Goal: Transaction & Acquisition: Purchase product/service

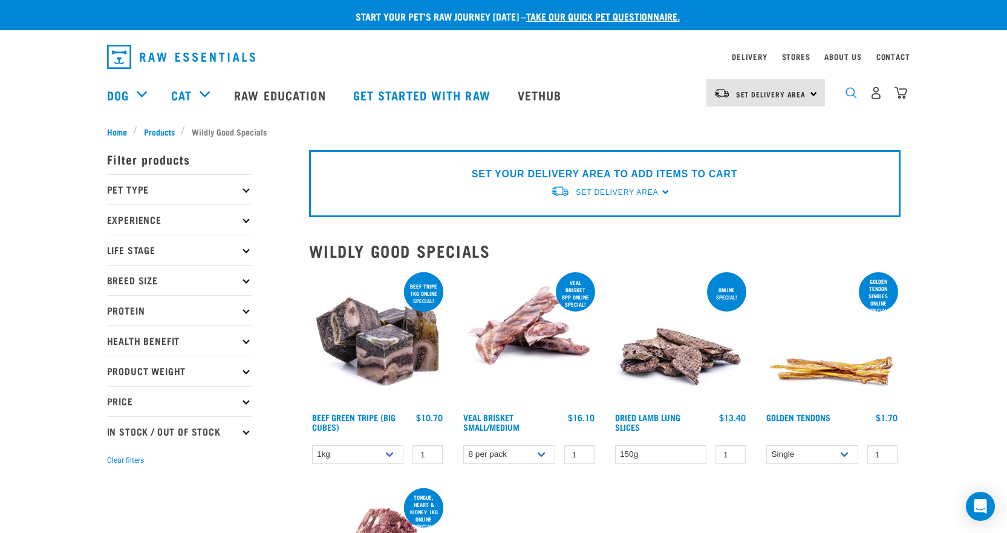
click at [853, 96] on img "dropdown navigation" at bounding box center [850, 92] width 11 height 11
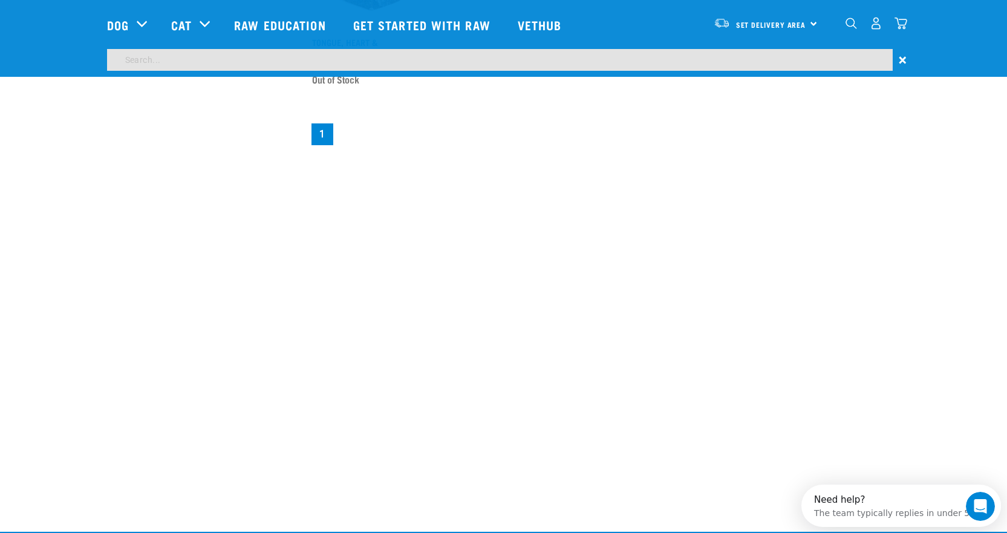
scroll to position [429, 0]
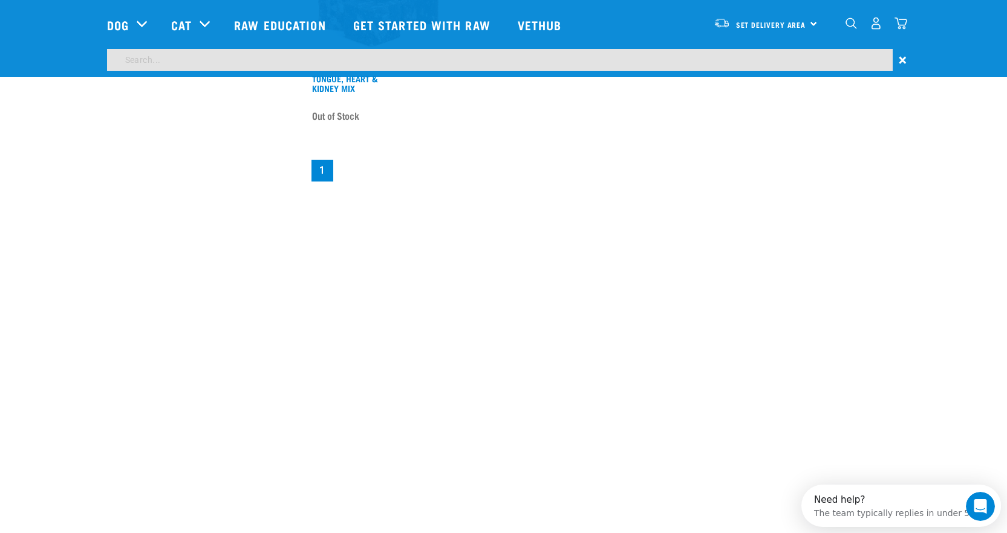
click at [137, 63] on input "search" at bounding box center [499, 60] width 785 height 22
type input "low fat"
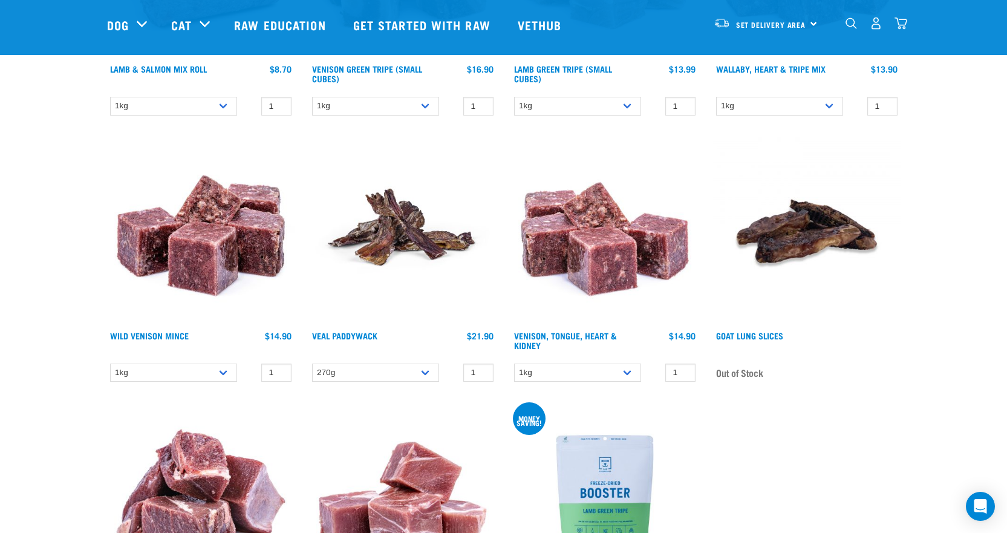
scroll to position [1028, 0]
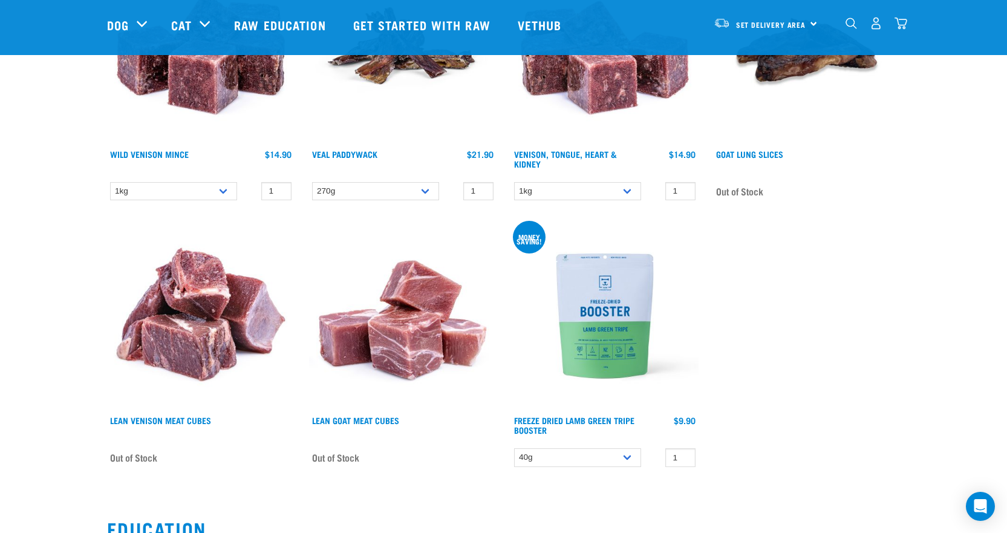
click at [387, 363] on img at bounding box center [402, 315] width 187 height 187
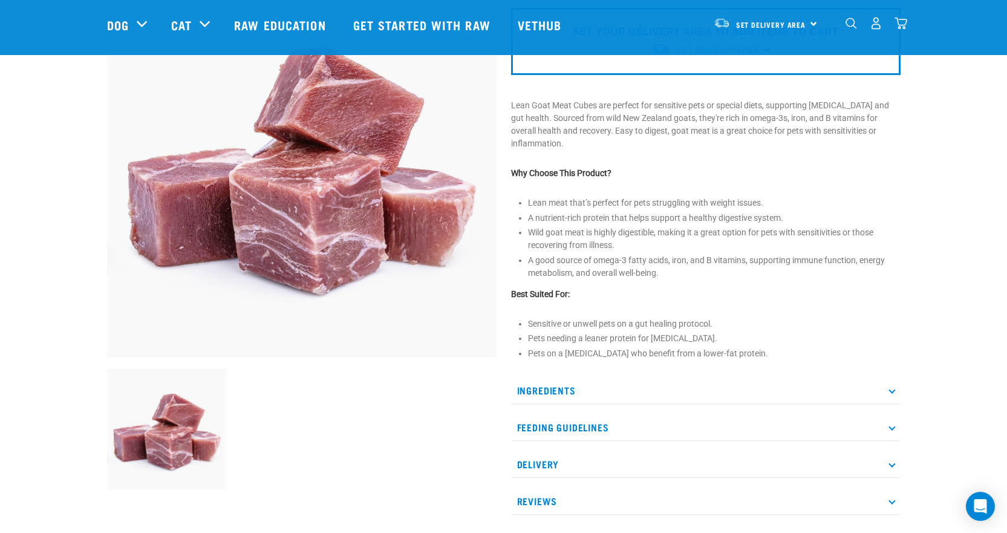
scroll to position [242, 0]
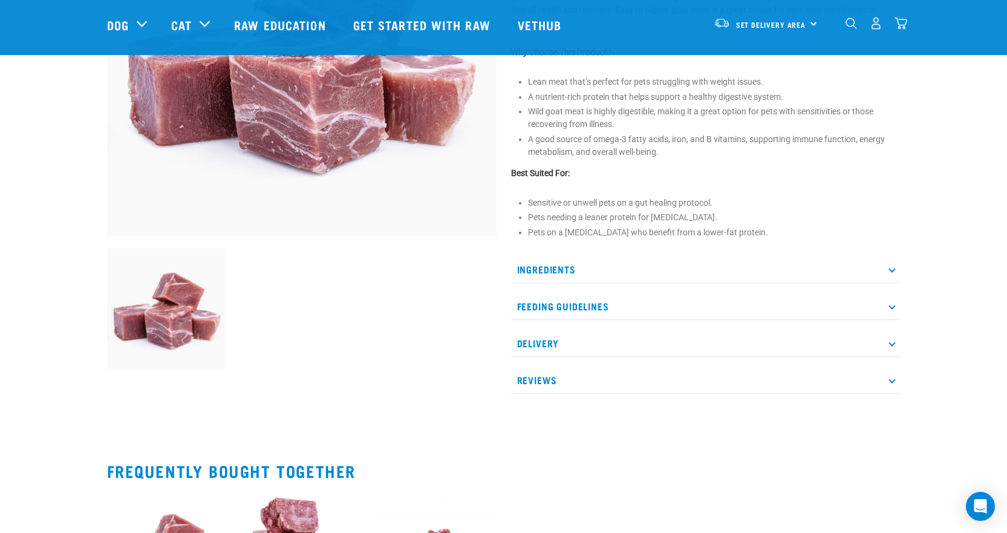
click at [557, 271] on p "Ingredients" at bounding box center [705, 269] width 389 height 27
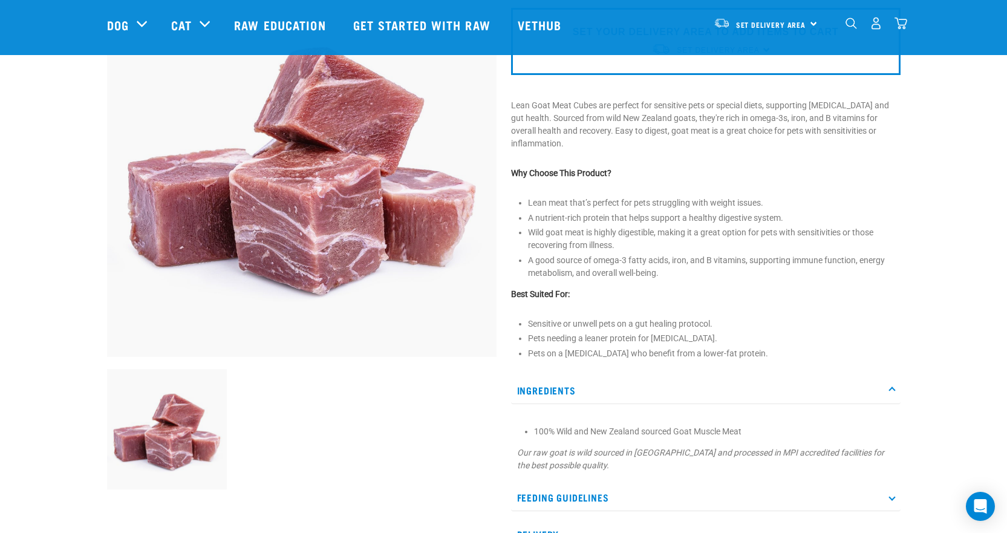
scroll to position [0, 0]
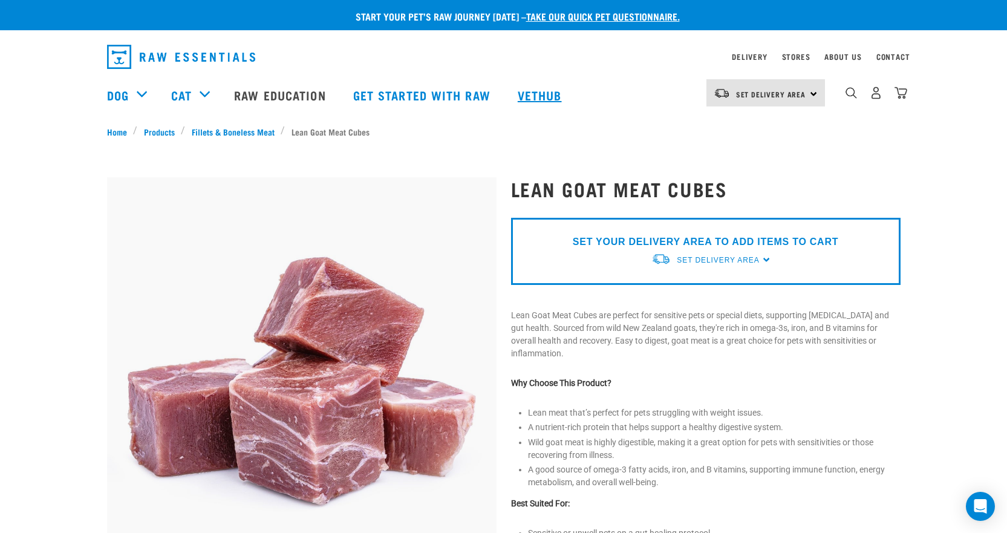
click at [541, 90] on link "Vethub" at bounding box center [540, 95] width 71 height 48
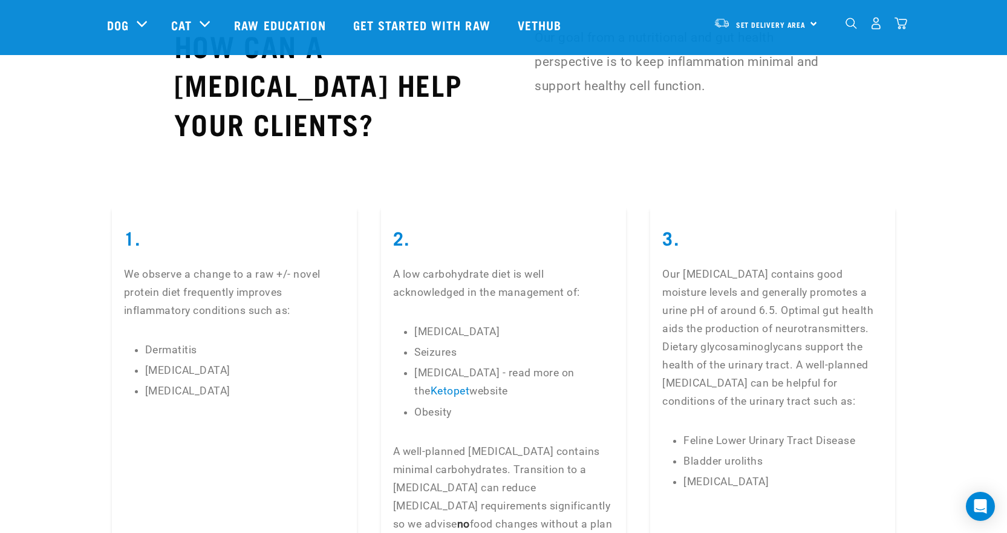
scroll to position [2600, 0]
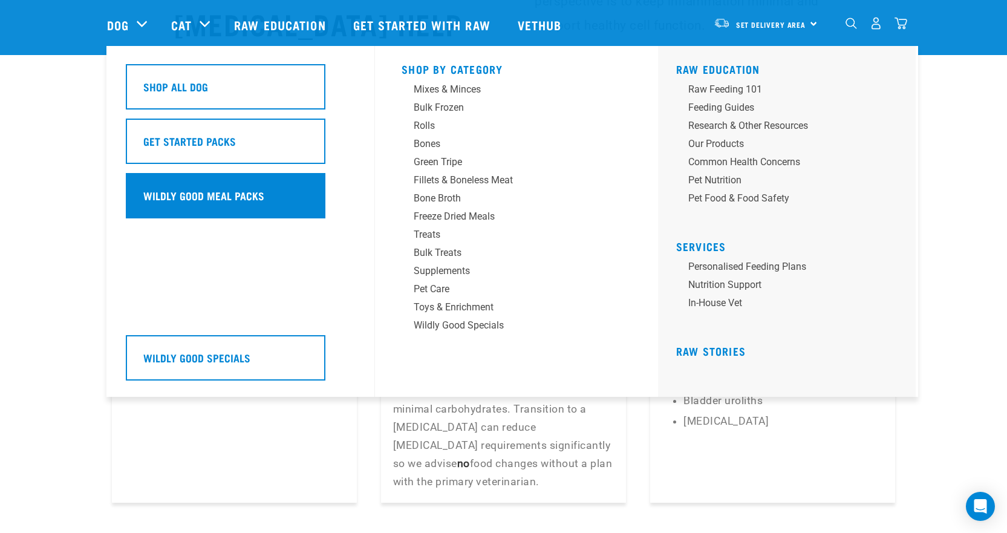
click at [184, 189] on h5 "Wildly Good Meal Packs" at bounding box center [203, 195] width 121 height 16
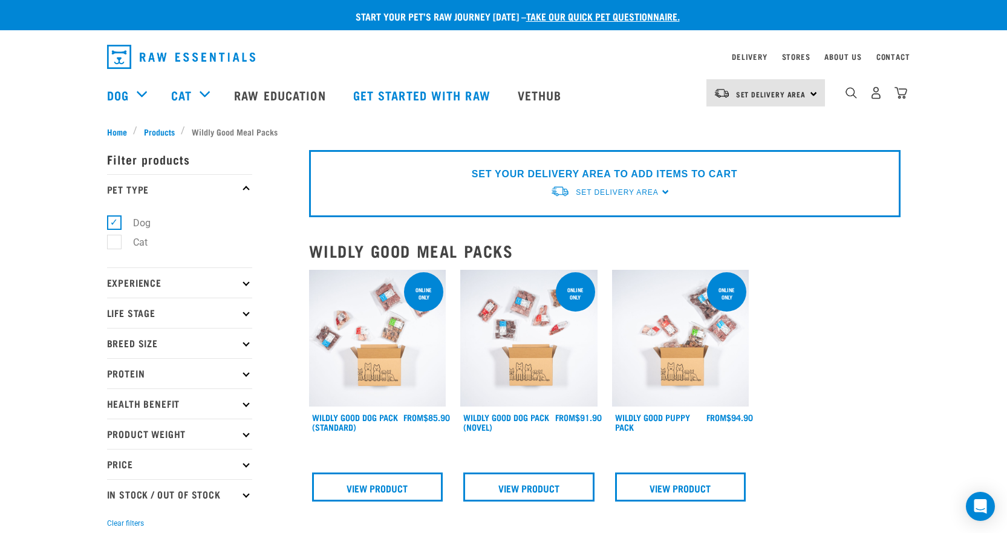
click at [241, 435] on p "Product Weight" at bounding box center [179, 433] width 145 height 30
click at [242, 316] on p "Life Stage" at bounding box center [179, 312] width 145 height 30
click at [243, 282] on icon at bounding box center [245, 282] width 7 height 7
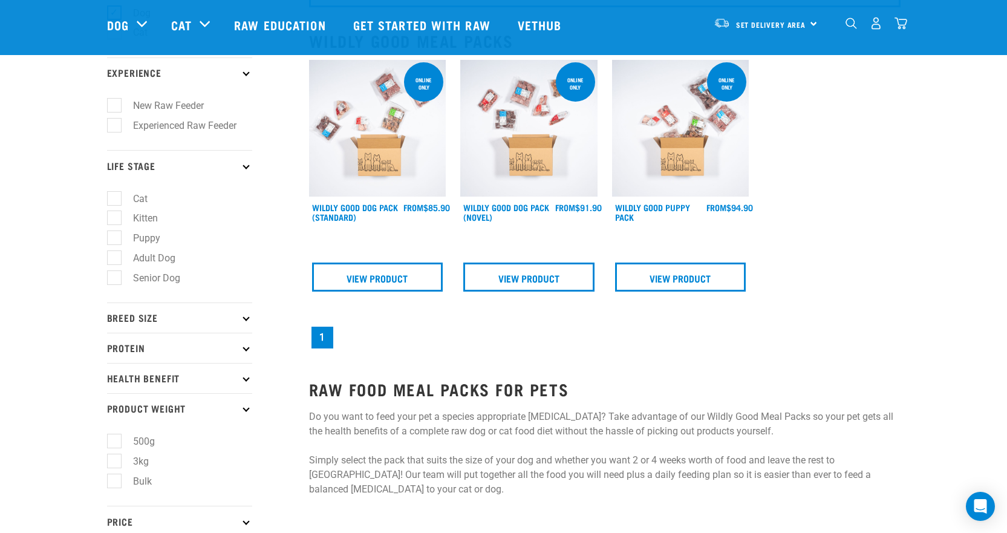
scroll to position [181, 0]
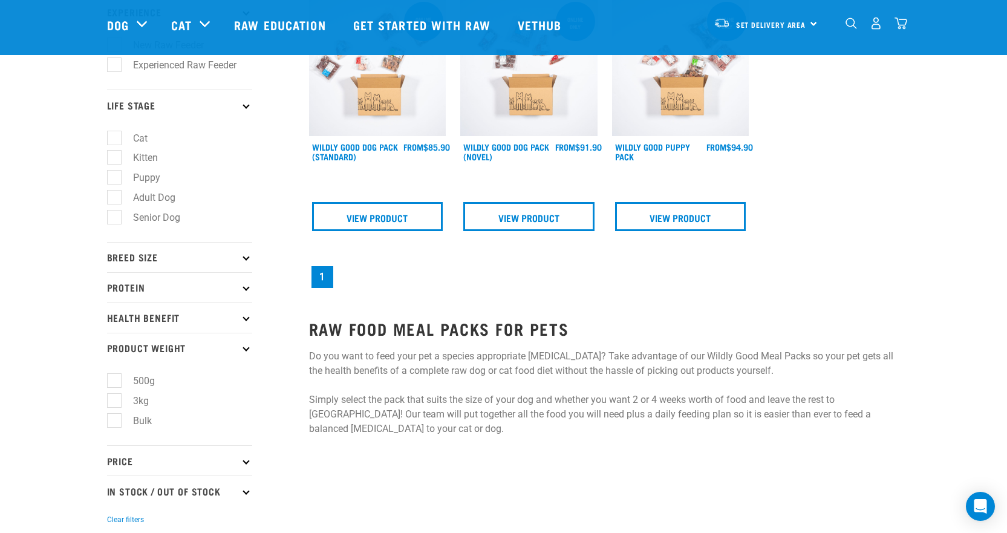
click at [239, 317] on p "Health Benefit" at bounding box center [179, 317] width 145 height 30
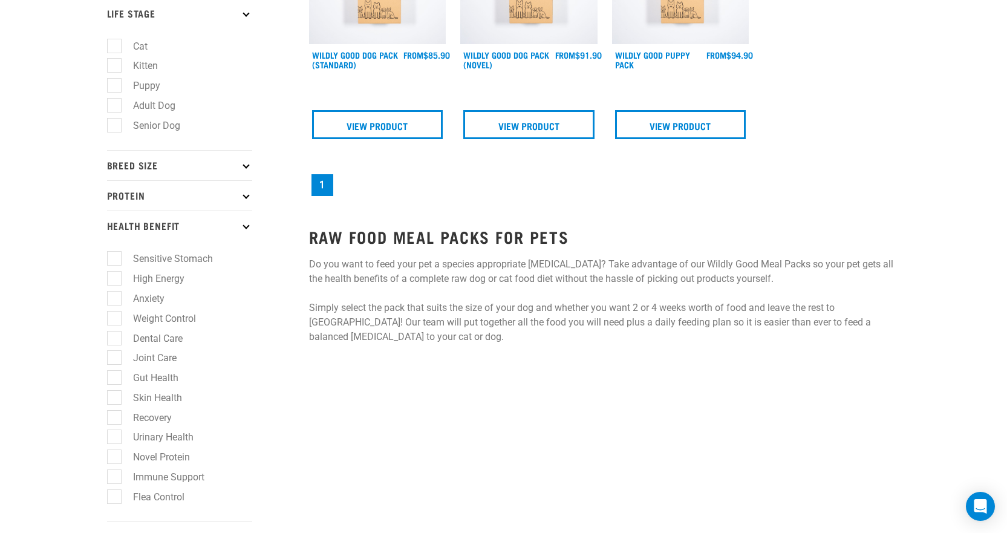
scroll to position [0, 0]
